Goal: Task Accomplishment & Management: Use online tool/utility

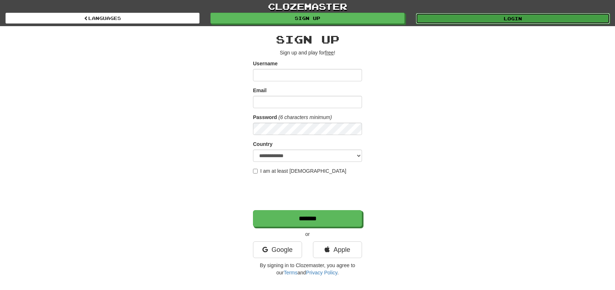
click at [496, 18] on link "Login" at bounding box center [513, 18] width 194 height 11
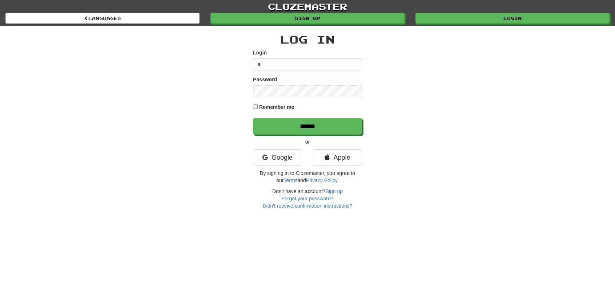
type input "**********"
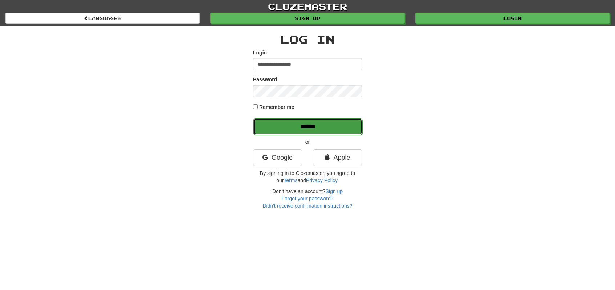
click at [304, 126] on input "******" at bounding box center [307, 126] width 109 height 17
